Goal: Navigation & Orientation: Find specific page/section

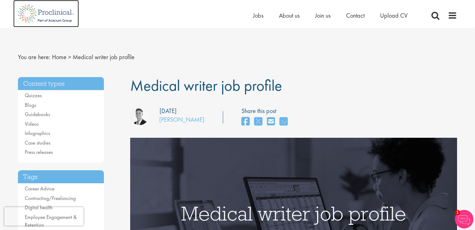
click at [53, 18] on img at bounding box center [46, 13] width 66 height 27
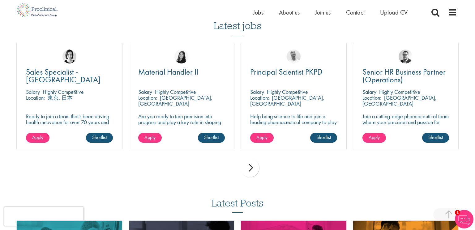
scroll to position [433, 0]
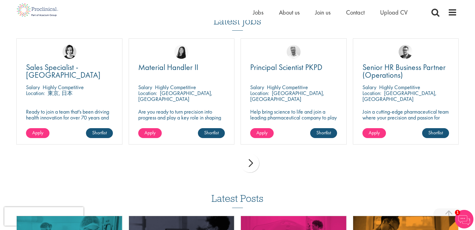
click at [253, 164] on div "next" at bounding box center [250, 163] width 19 height 19
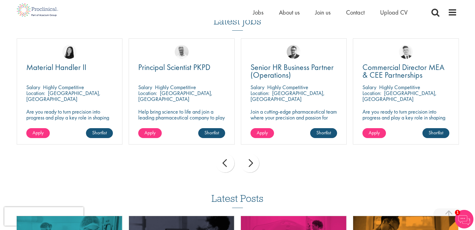
click at [253, 164] on div "next" at bounding box center [250, 163] width 19 height 19
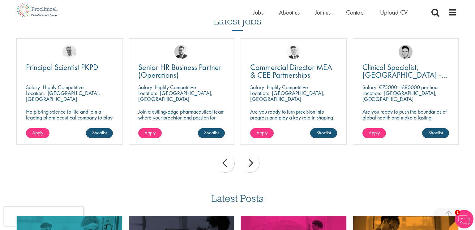
click at [253, 164] on div "next" at bounding box center [250, 163] width 19 height 19
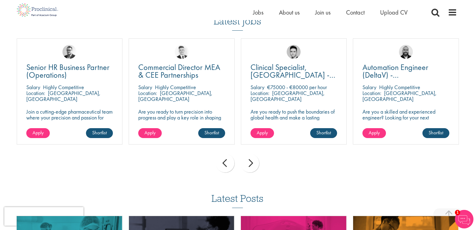
click at [253, 164] on div "next" at bounding box center [250, 163] width 19 height 19
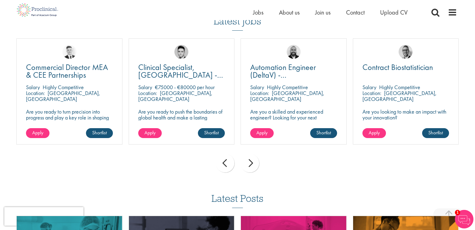
click at [253, 164] on div "next" at bounding box center [250, 163] width 19 height 19
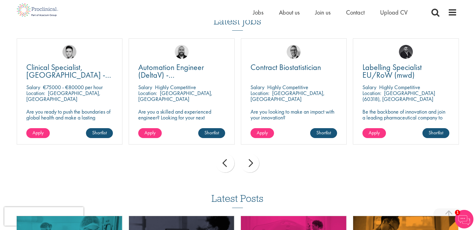
click at [253, 164] on div "next" at bounding box center [250, 163] width 19 height 19
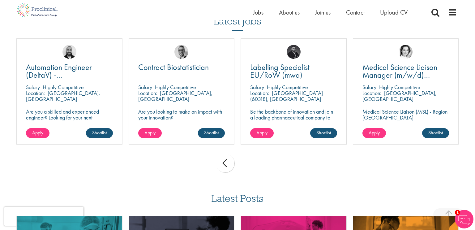
click at [253, 164] on div "prev next" at bounding box center [237, 164] width 449 height 27
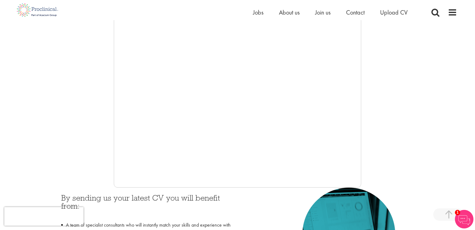
scroll to position [129, 0]
